Goal: Information Seeking & Learning: Learn about a topic

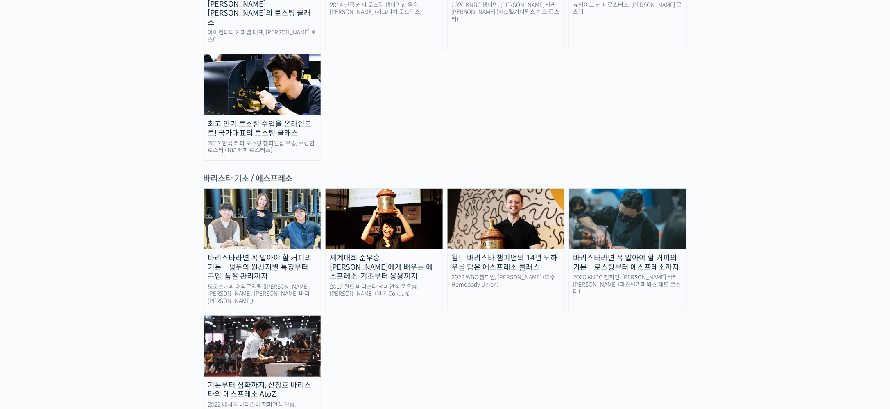
scroll to position [1106, 0]
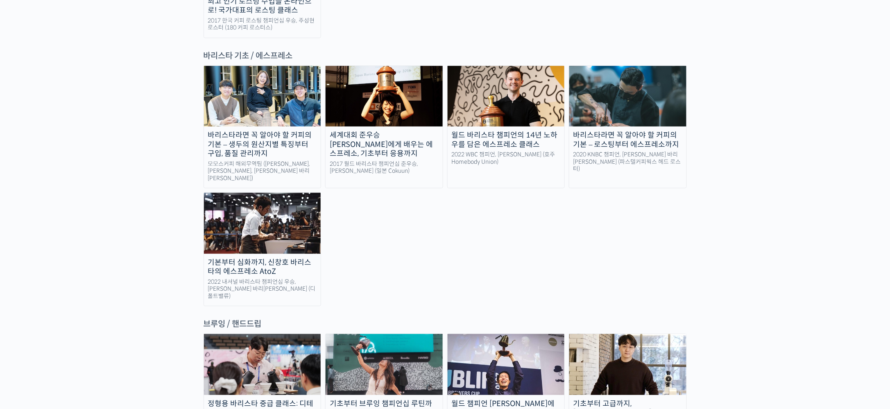
click at [635, 334] on img at bounding box center [627, 364] width 117 height 61
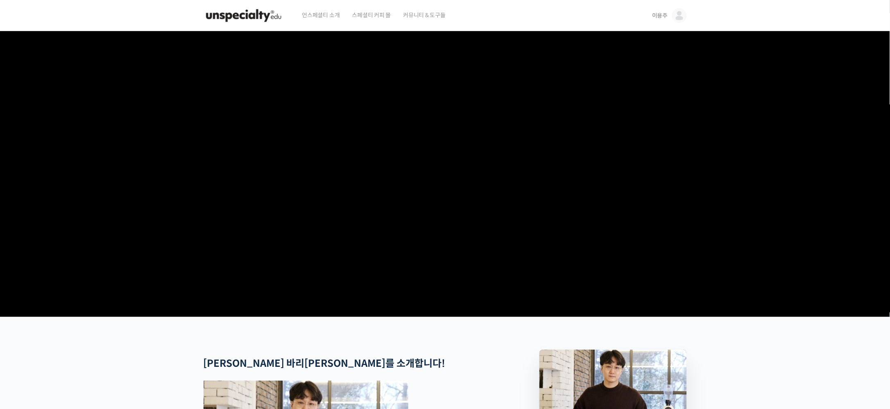
drag, startPoint x: 125, startPoint y: 337, endPoint x: 211, endPoint y: -75, distance: 420.6
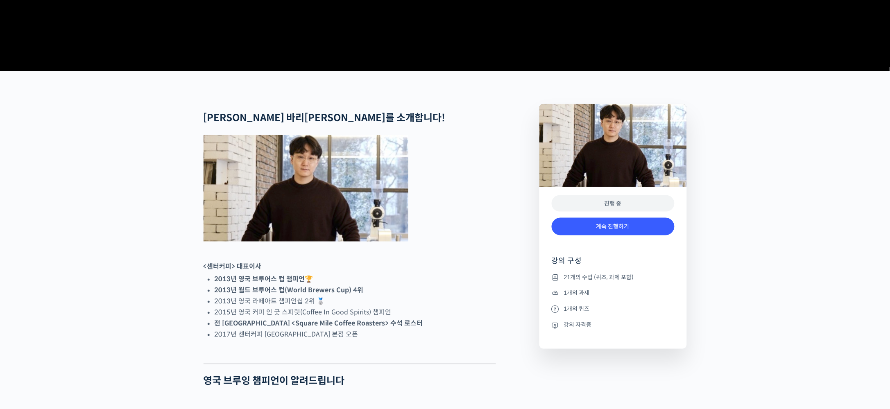
scroll to position [307, 0]
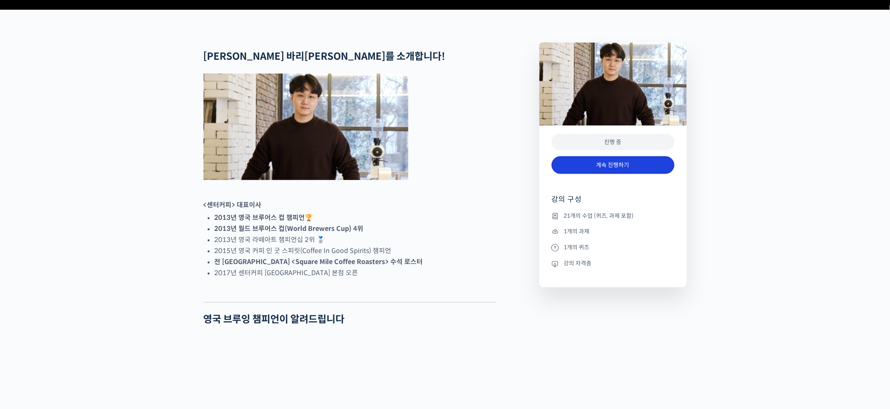
click at [654, 174] on link "계속 진행하기" at bounding box center [613, 165] width 123 height 18
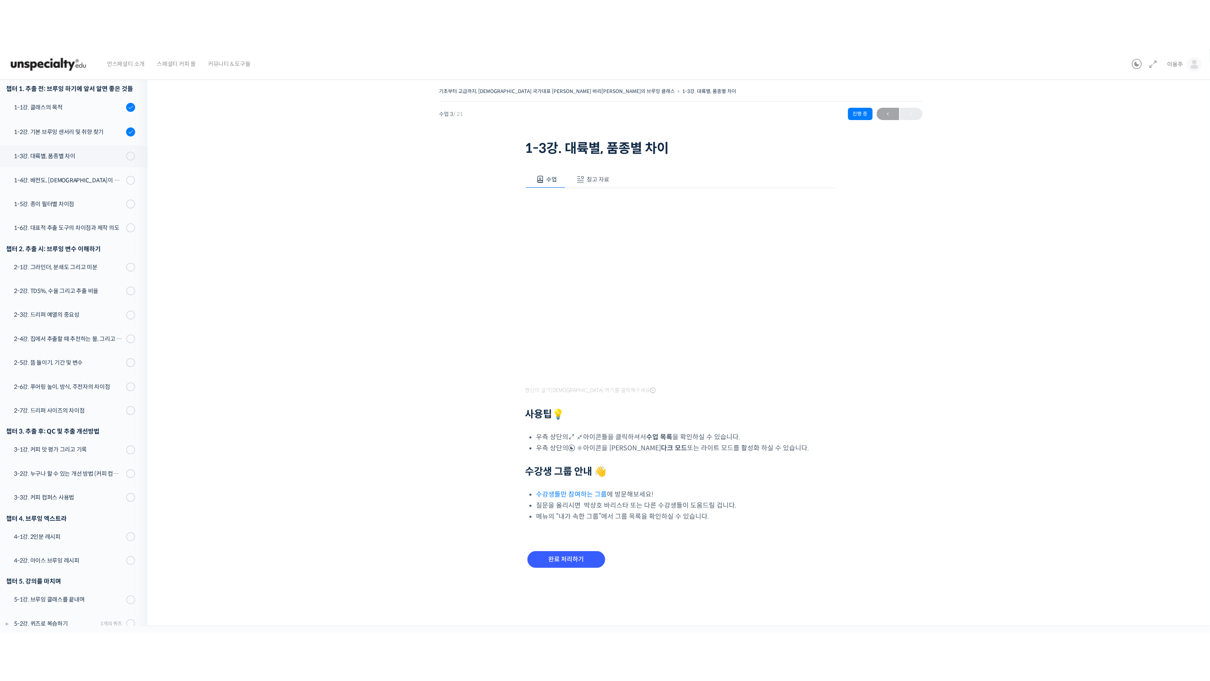
scroll to position [44, 0]
